Goal: Transaction & Acquisition: Purchase product/service

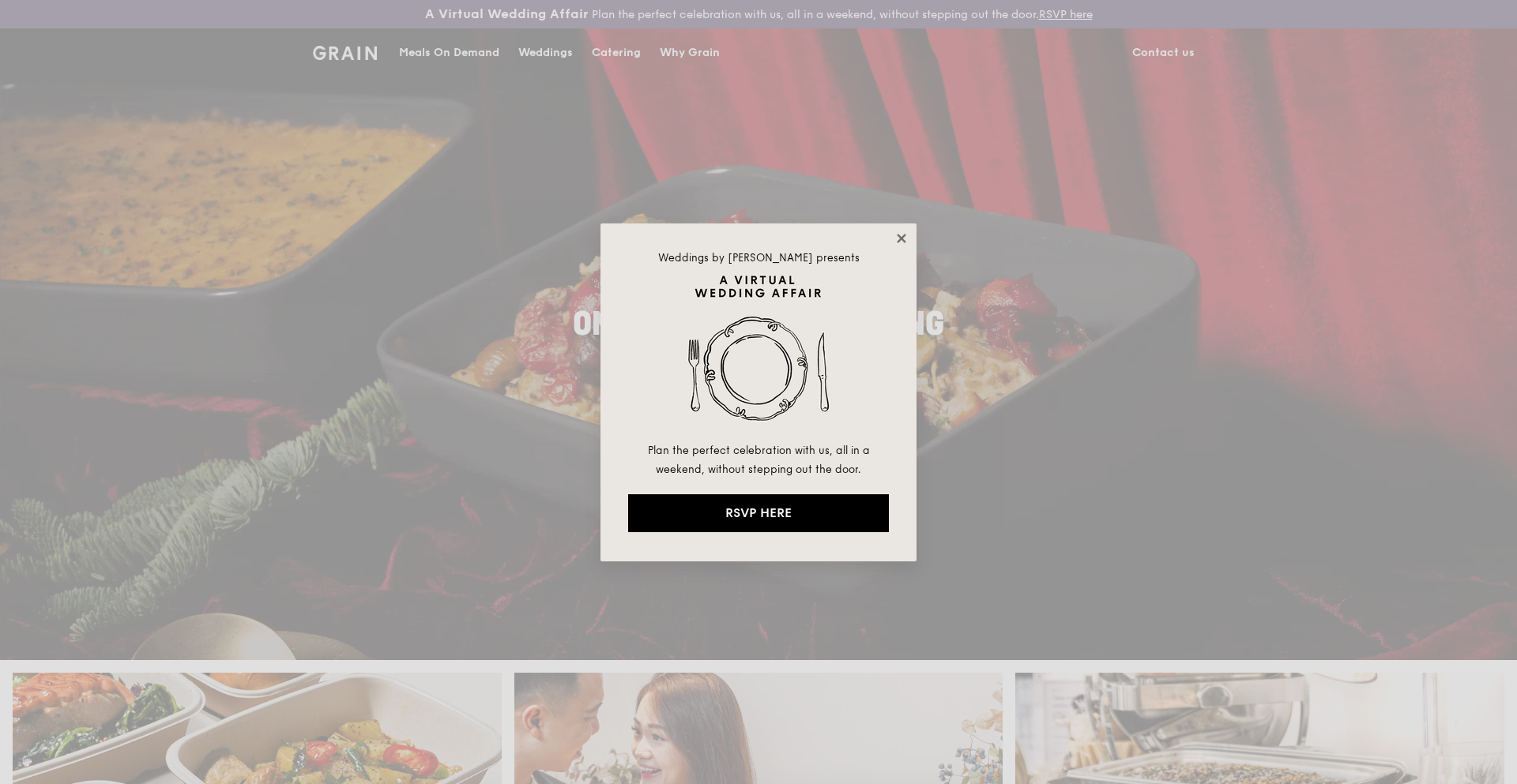
click at [901, 232] on icon at bounding box center [901, 239] width 14 height 14
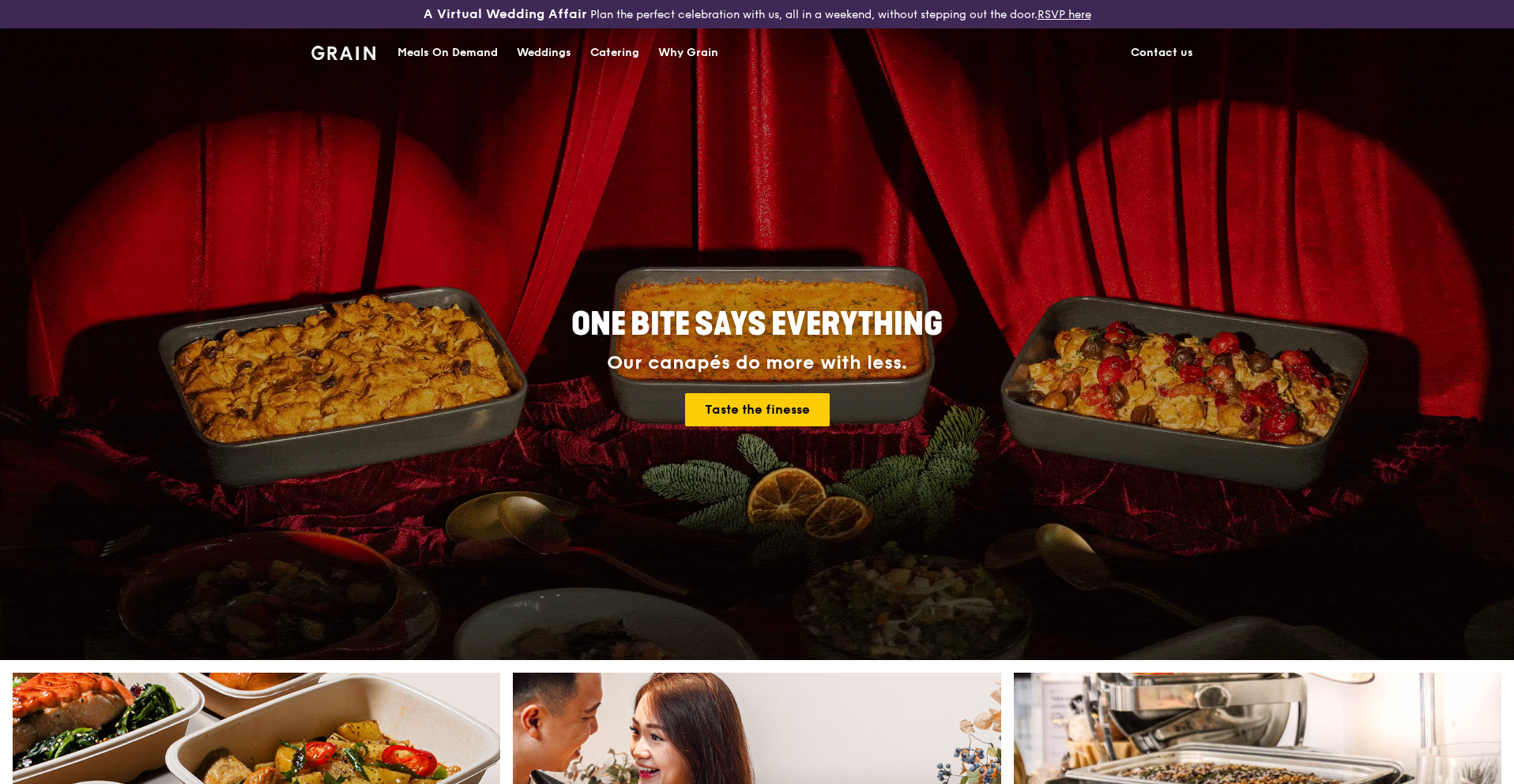
click at [605, 49] on div "Catering" at bounding box center [615, 53] width 49 height 47
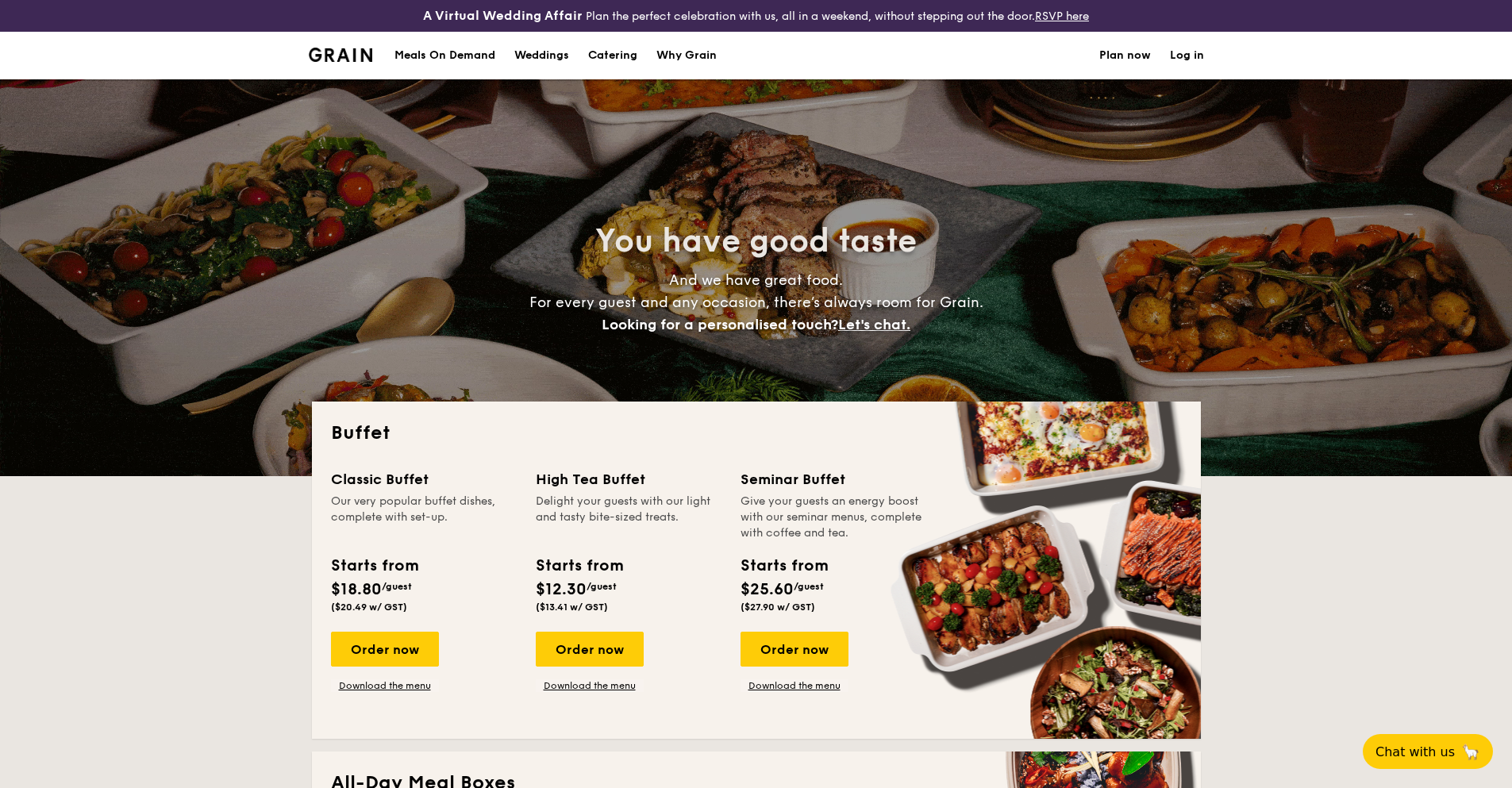
select select
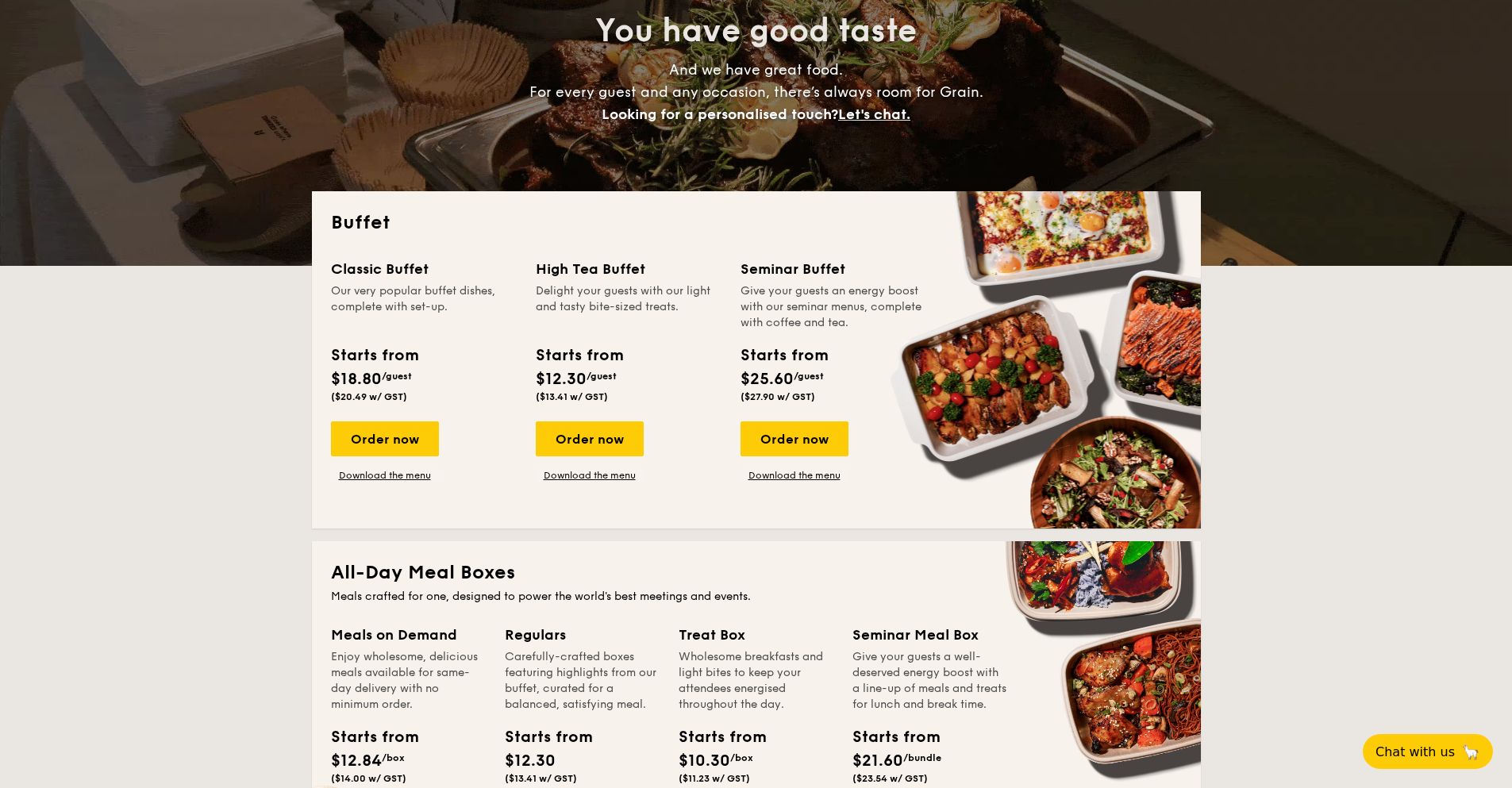
scroll to position [238, 0]
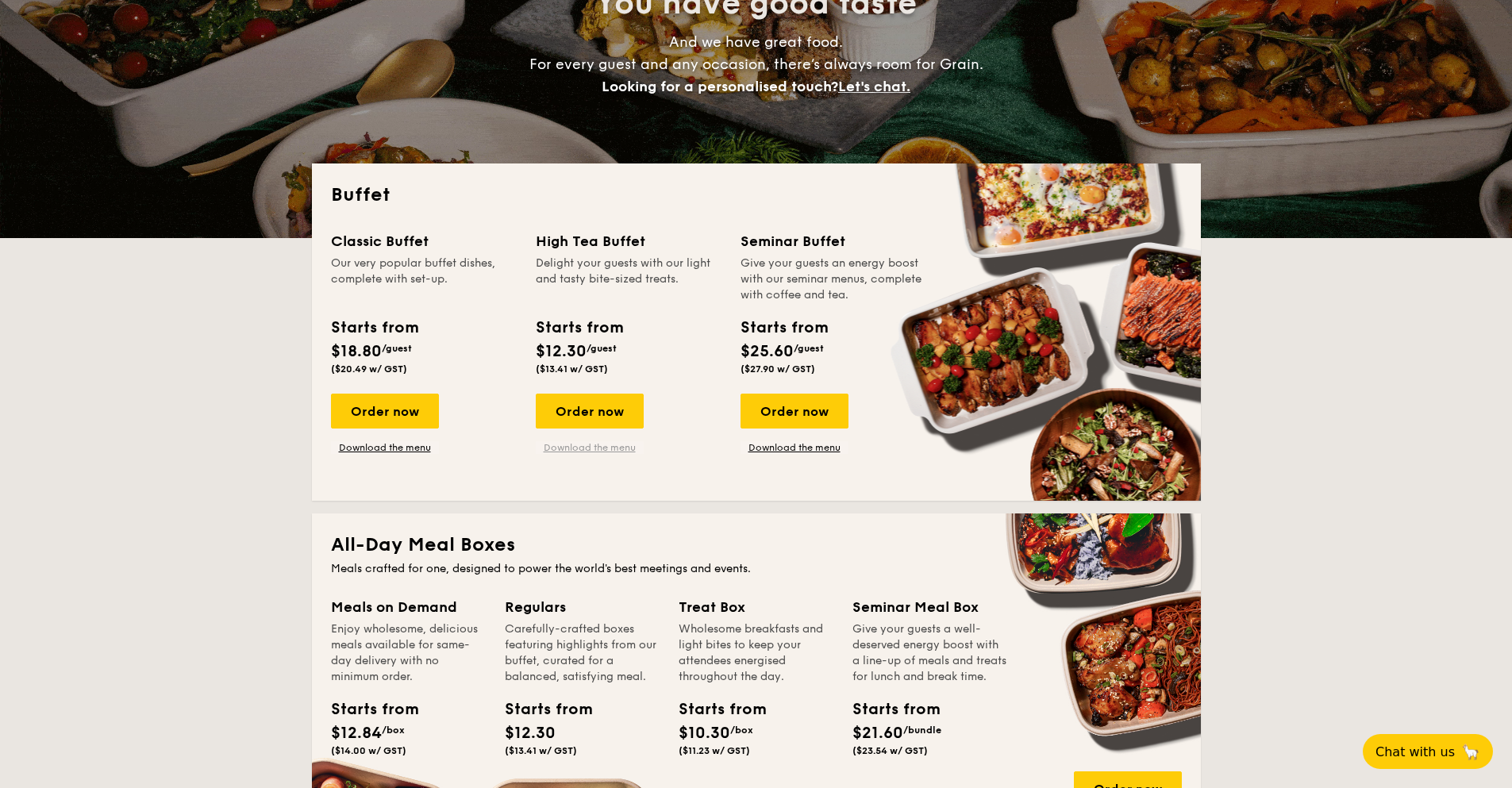
click at [570, 442] on link "Download the menu" at bounding box center [589, 447] width 108 height 13
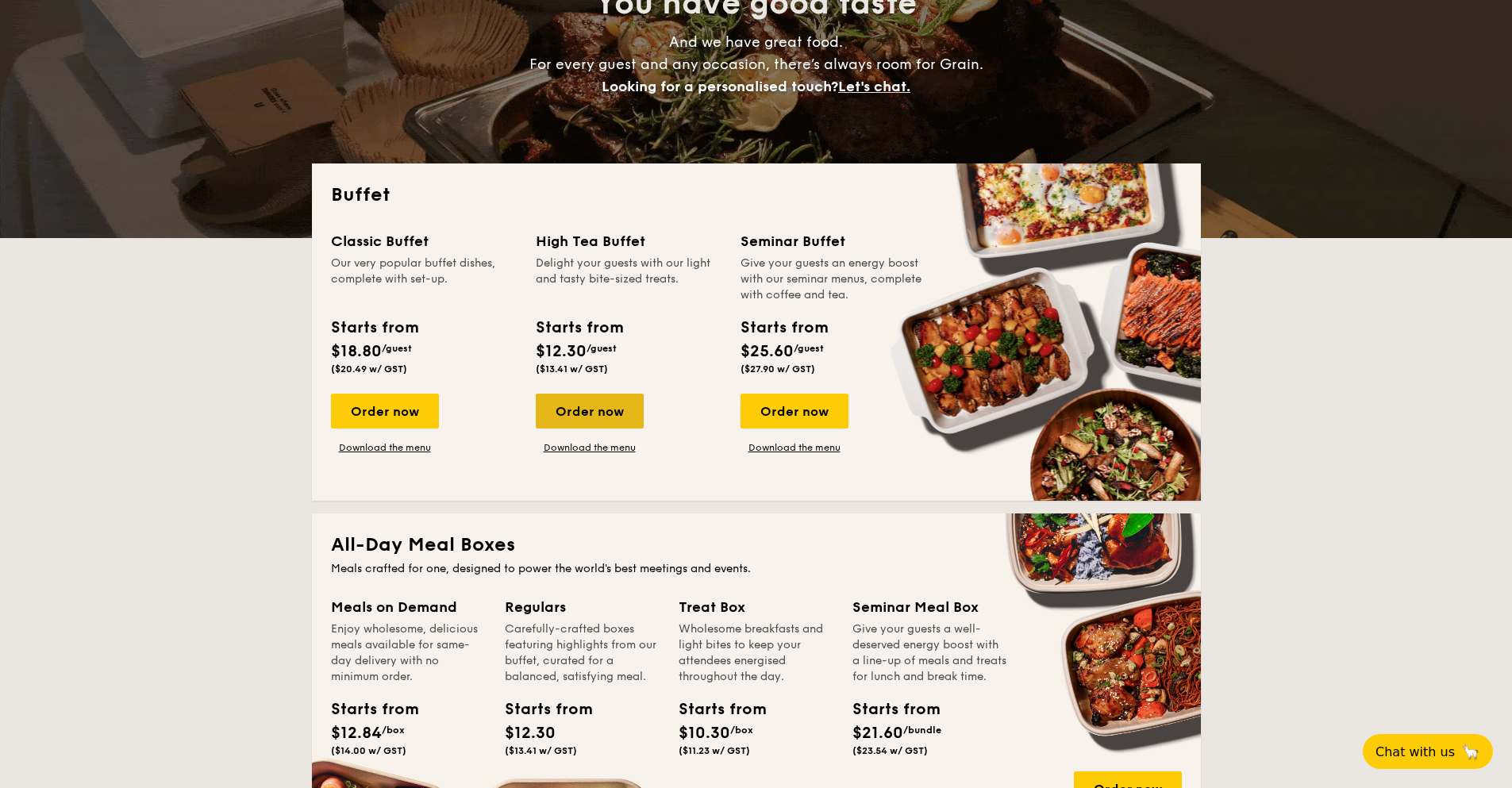
click at [594, 409] on div "Order now" at bounding box center [589, 411] width 108 height 35
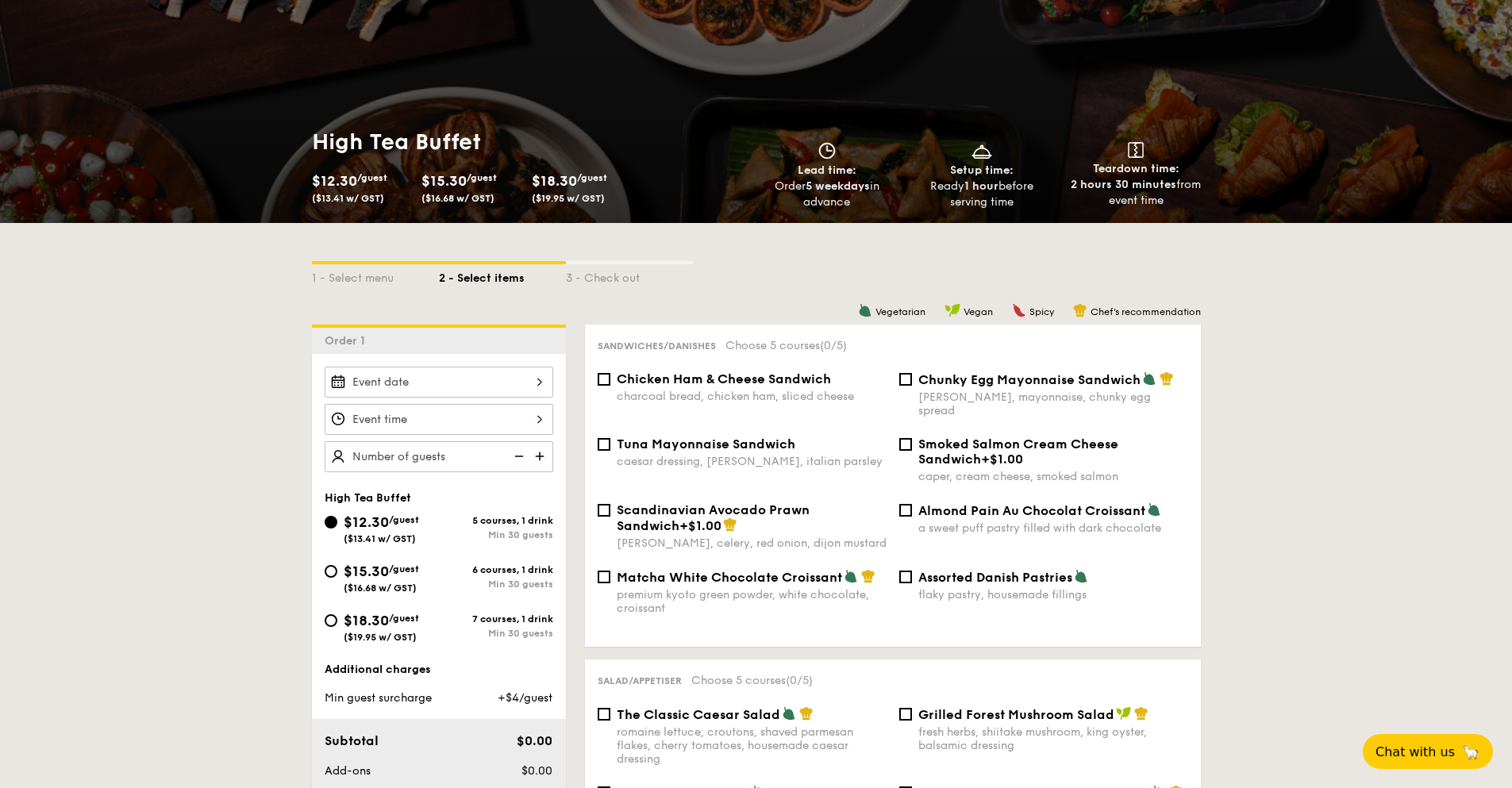
scroll to position [158, 0]
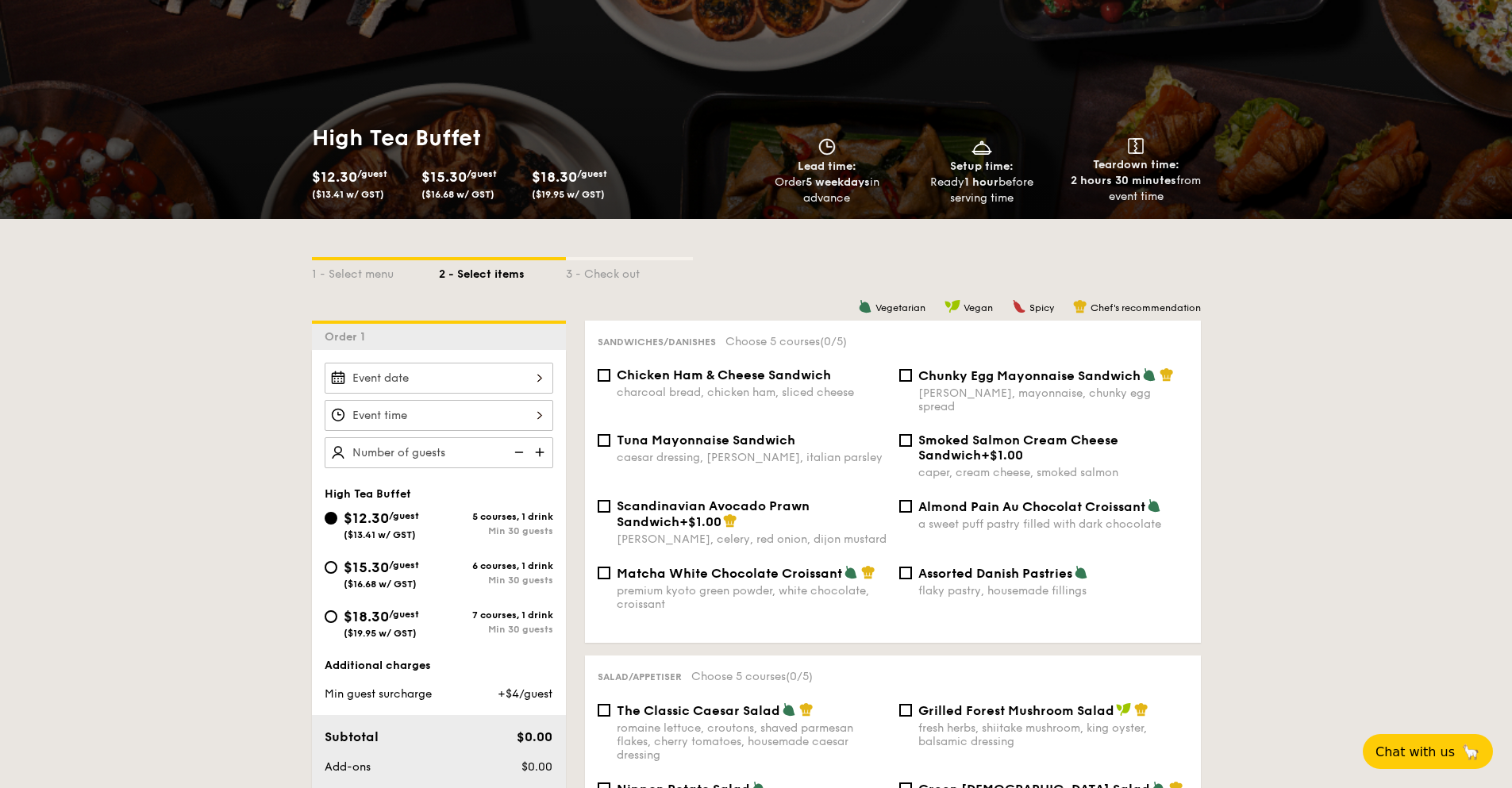
click at [511, 371] on div at bounding box center [439, 378] width 229 height 31
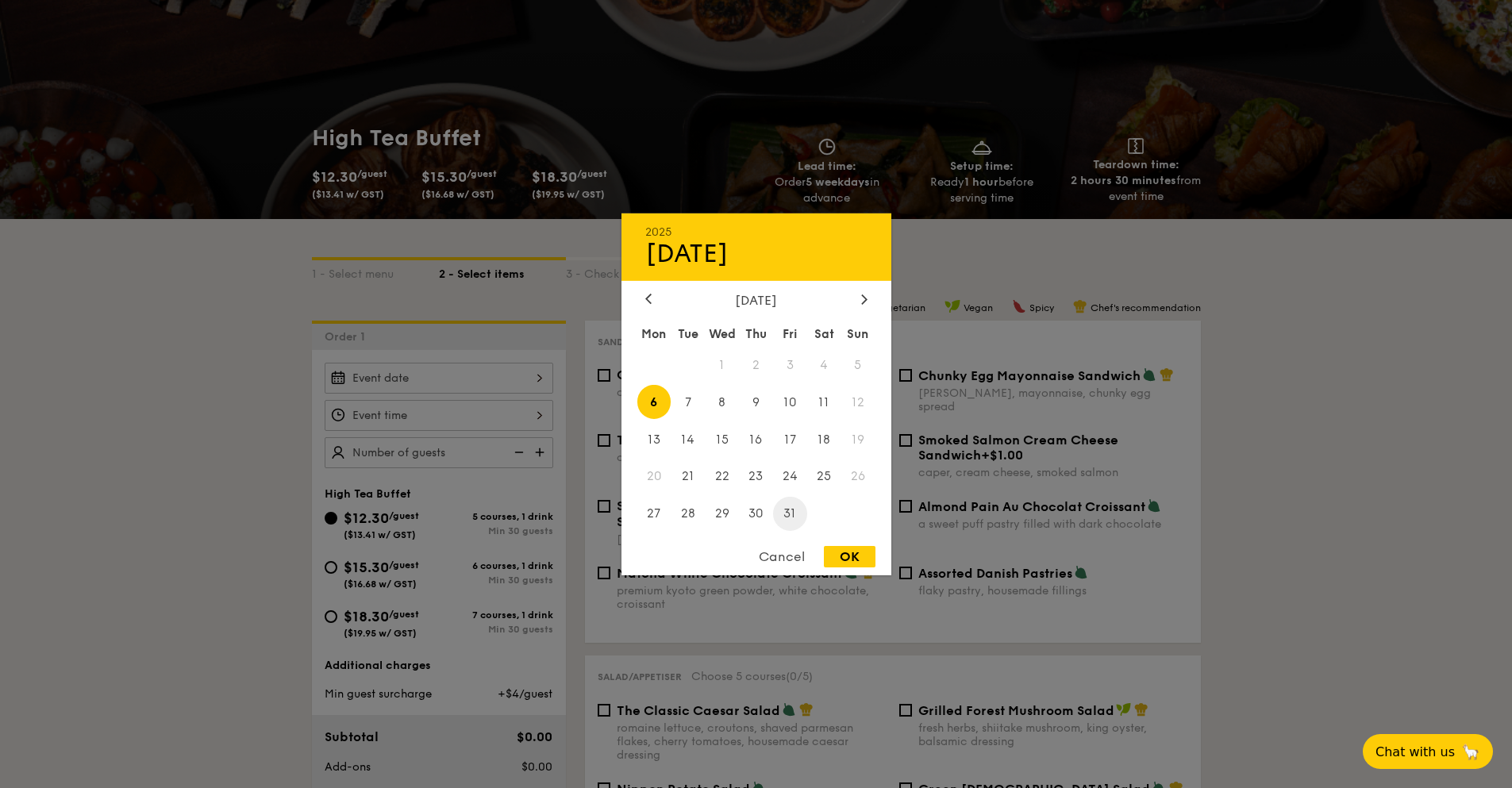
click at [787, 502] on span "31" at bounding box center [790, 514] width 34 height 34
click at [847, 555] on div "OK" at bounding box center [850, 557] width 52 height 21
type input "Oct 31, 2025"
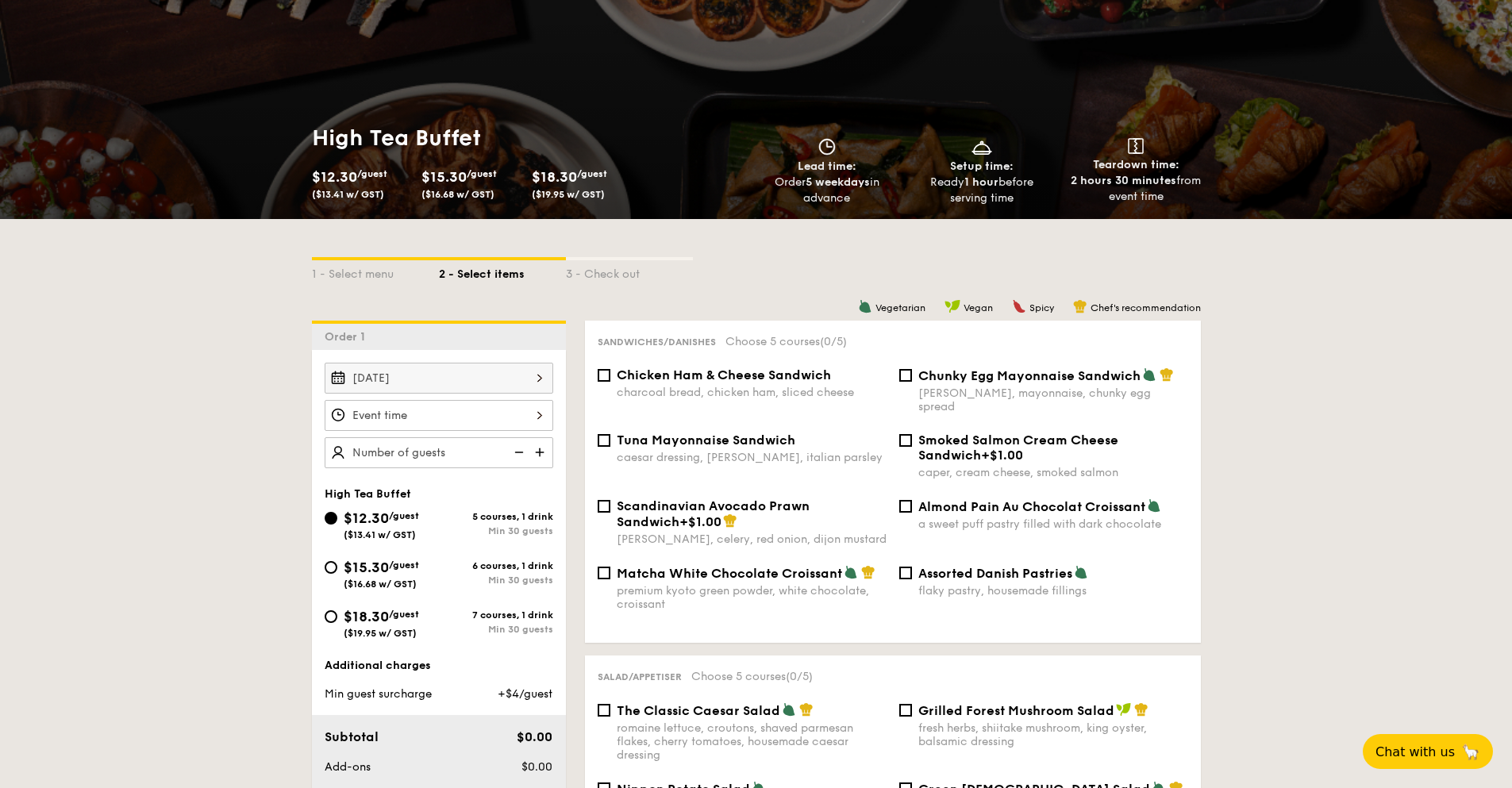
click at [542, 416] on div at bounding box center [439, 415] width 229 height 31
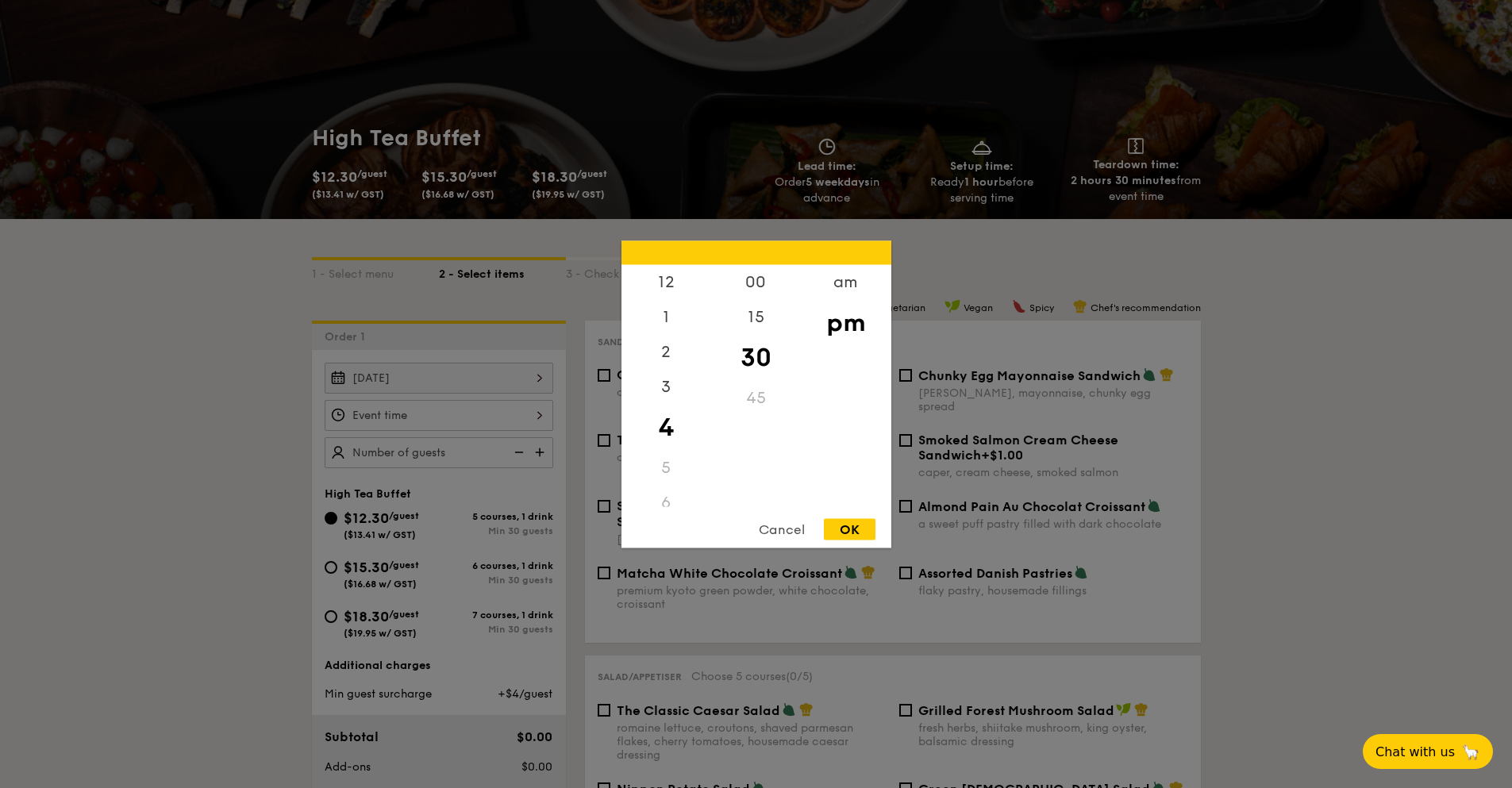
click at [241, 422] on div at bounding box center [756, 394] width 1512 height 788
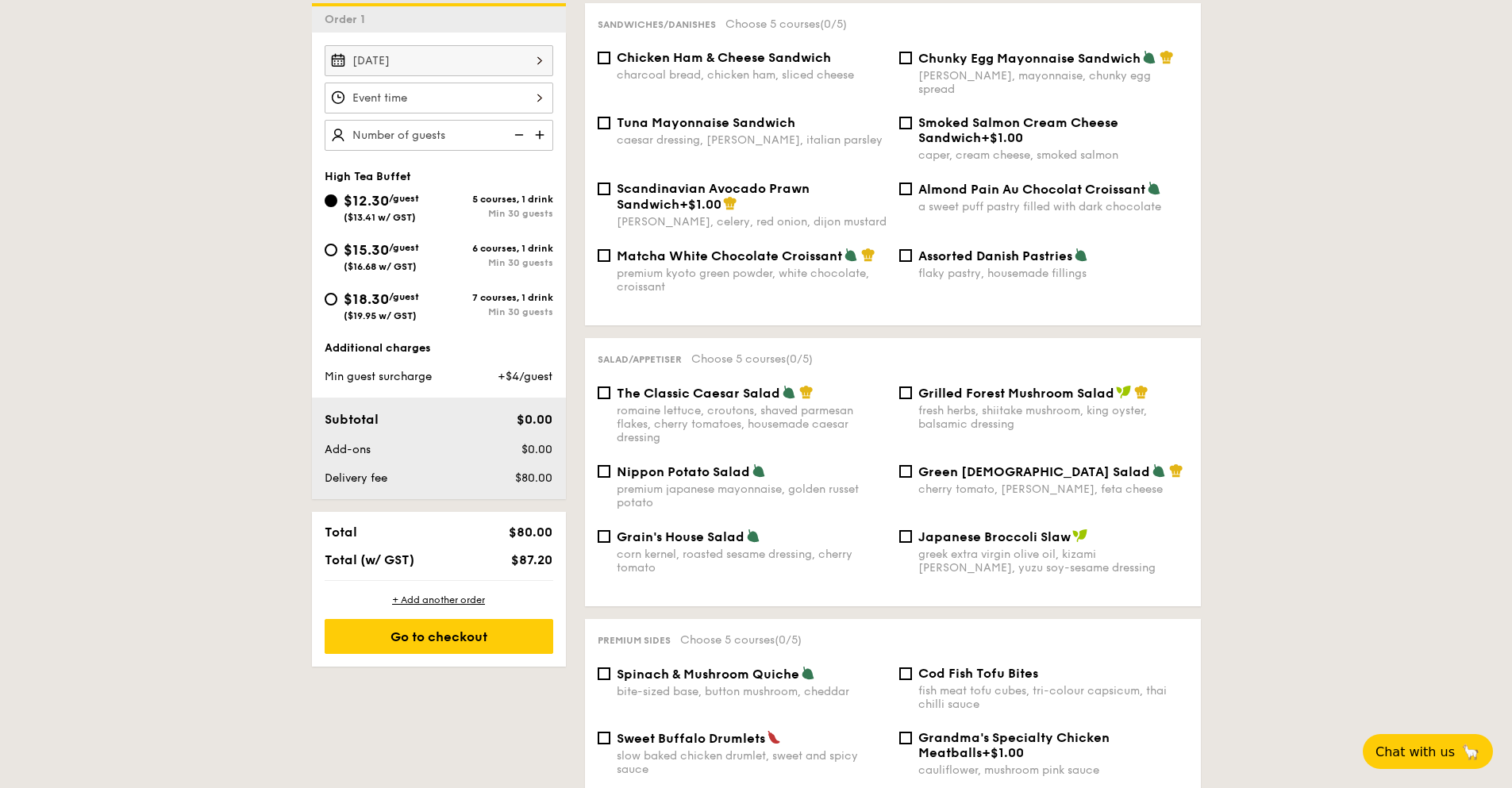
scroll to position [80, 0]
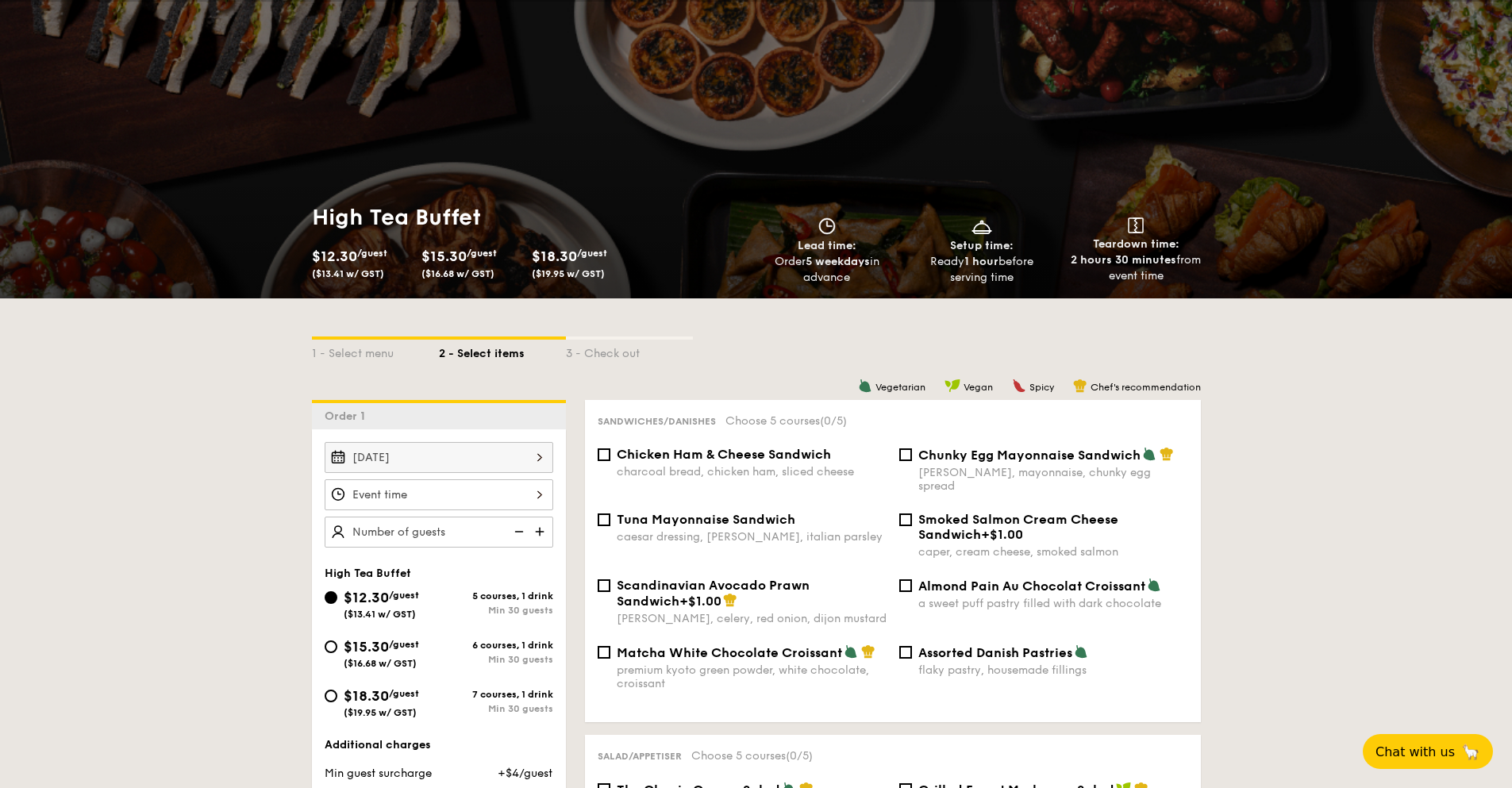
select select
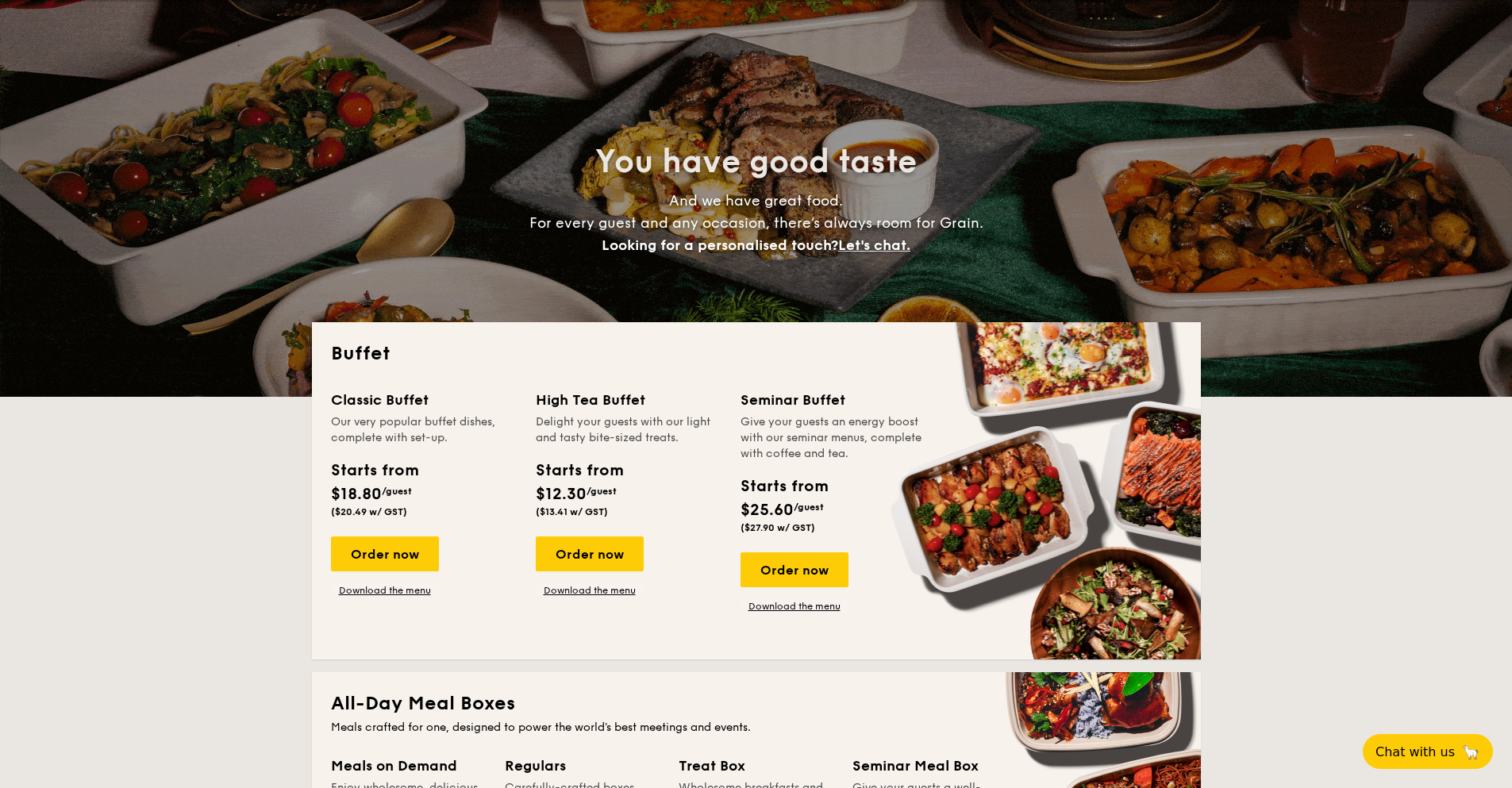
scroll to position [270, 0]
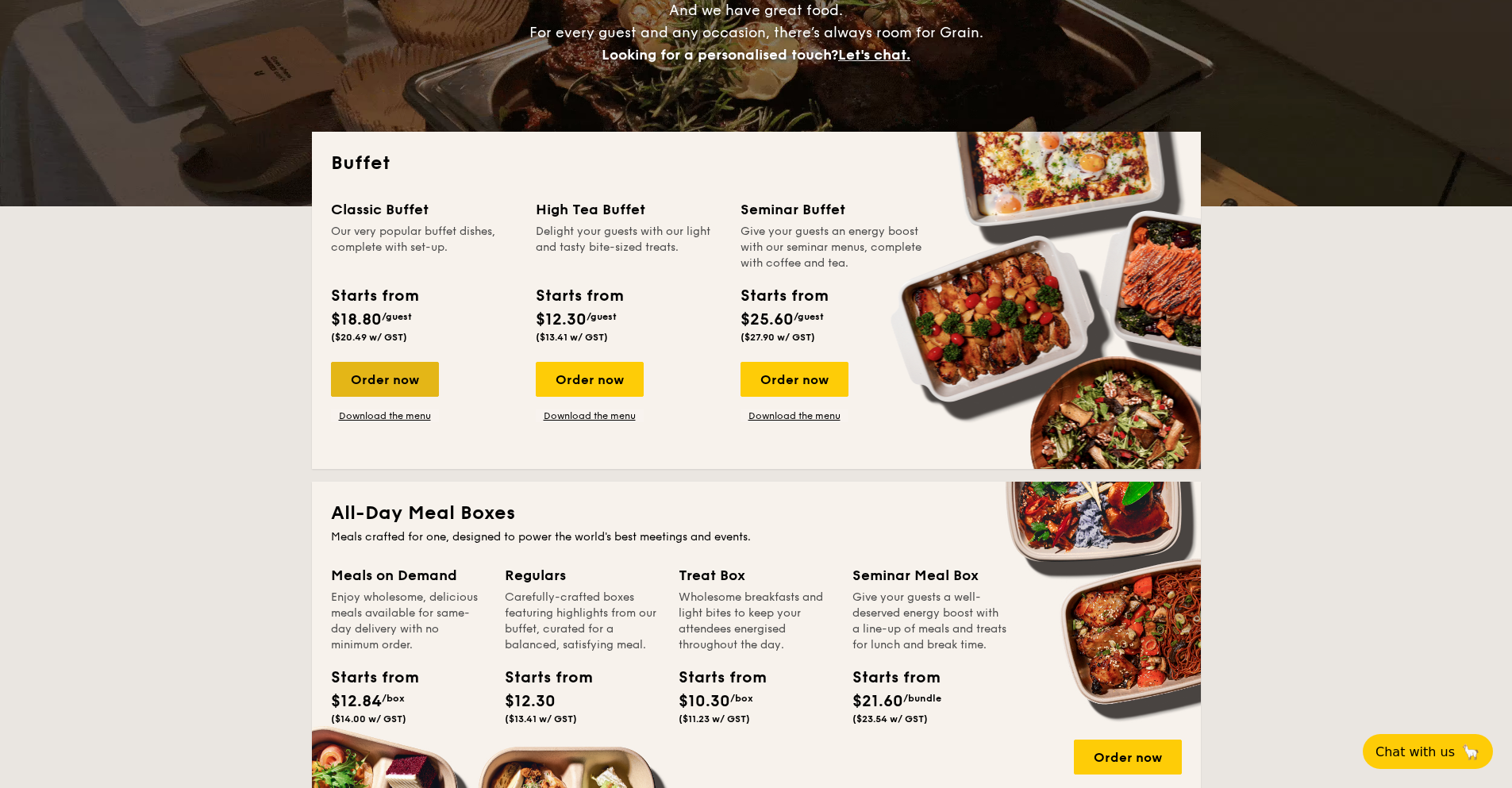
click at [381, 369] on div "Order now" at bounding box center [385, 379] width 108 height 35
